Goal: Task Accomplishment & Management: Manage account settings

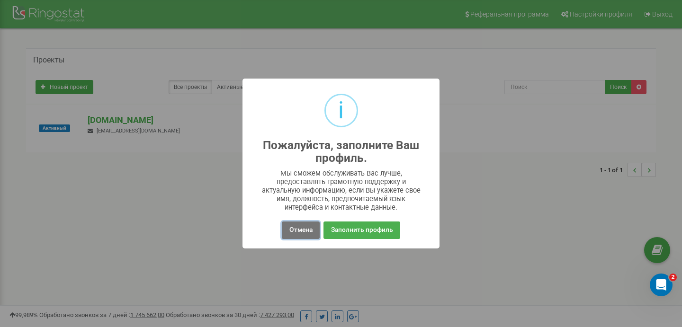
click at [303, 229] on button "Отмена" at bounding box center [300, 231] width 37 height 18
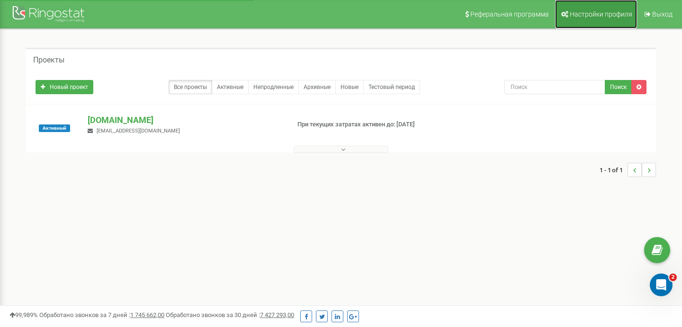
click at [599, 5] on link "Настройки профиля" at bounding box center [596, 14] width 82 height 28
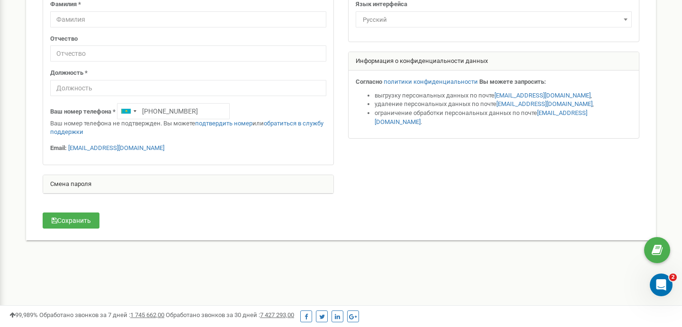
scroll to position [123, 0]
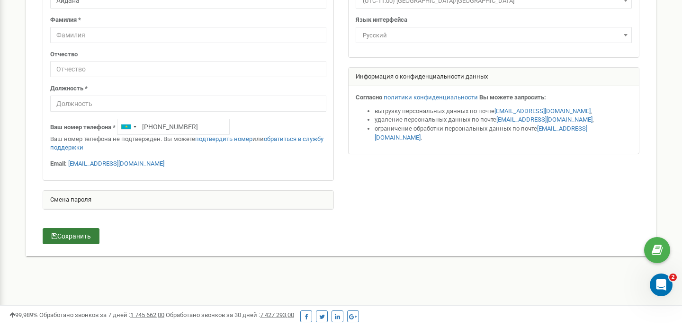
type input "Айдана"
click at [79, 237] on button "Сохранить" at bounding box center [71, 236] width 57 height 16
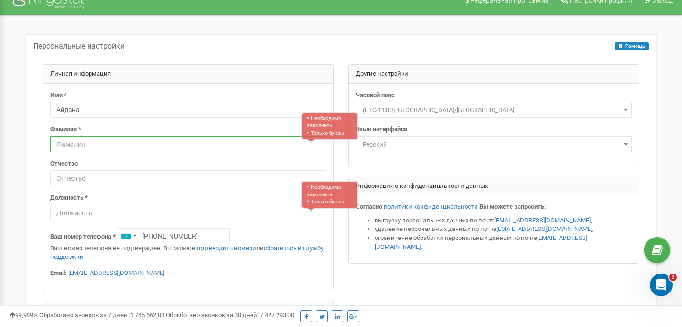
scroll to position [13, 0]
type input "[PERSON_NAME]"
click at [102, 217] on input "text" at bounding box center [188, 213] width 276 height 16
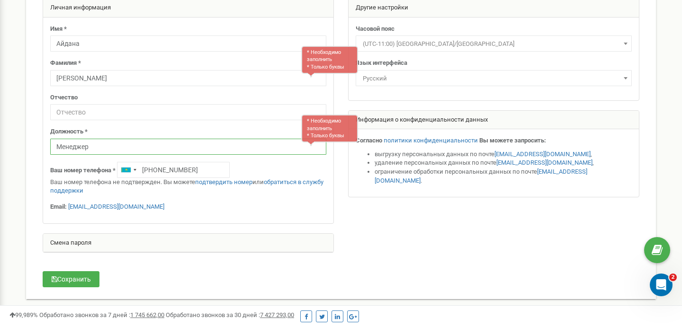
scroll to position [175, 0]
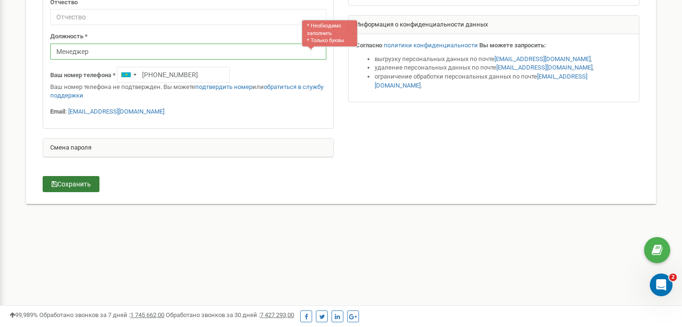
type input "Менеджер"
click at [74, 187] on button "Сохранить" at bounding box center [71, 184] width 57 height 16
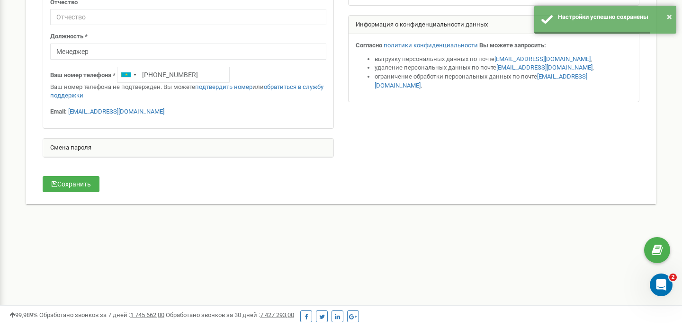
scroll to position [0, 0]
